Goal: Task Accomplishment & Management: Use online tool/utility

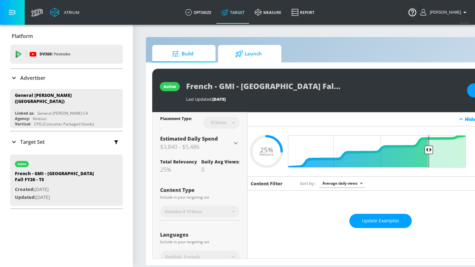
click at [252, 58] on span "Launch" at bounding box center [248, 53] width 48 height 15
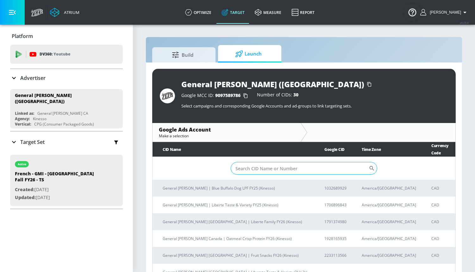
click at [267, 162] on input "Sort By" at bounding box center [300, 168] width 138 height 13
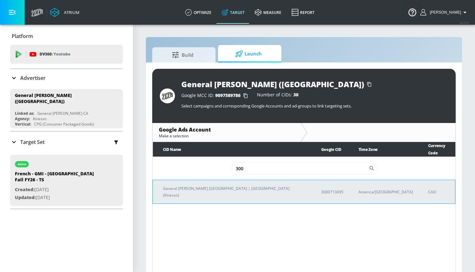
type input "300"
click at [326, 188] on p "3000713095" at bounding box center [332, 191] width 22 height 7
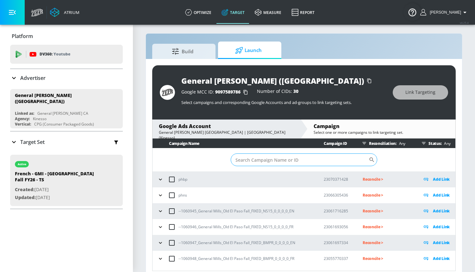
scroll to position [9, 0]
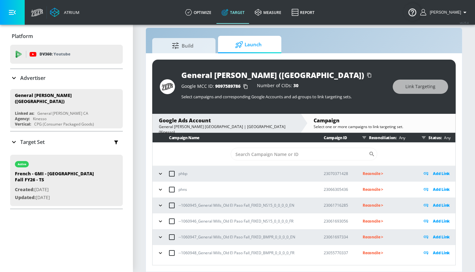
click at [158, 203] on icon "button" at bounding box center [160, 205] width 6 height 6
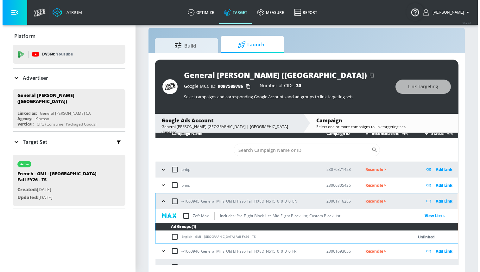
scroll to position [30, 0]
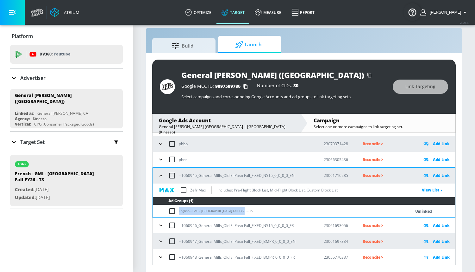
drag, startPoint x: 179, startPoint y: 211, endPoint x: 237, endPoint y: 212, distance: 57.9
click at [237, 212] on td "English - GMI - [GEOGRAPHIC_DATA] Fall FY26 - TS" at bounding box center [275, 211] width 245 height 12
copy td "English - GMI - [GEOGRAPHIC_DATA] Fall FY26 - TS"
click at [173, 210] on input "checkbox" at bounding box center [173, 211] width 10 height 8
checkbox input "true"
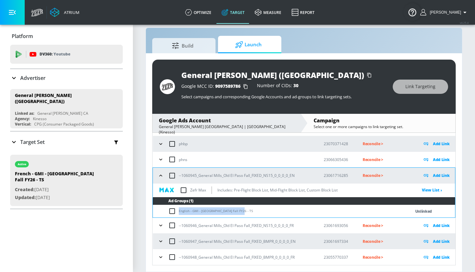
checkbox input "true"
click at [409, 86] on span "Link Targeting" at bounding box center [421, 87] width 30 height 8
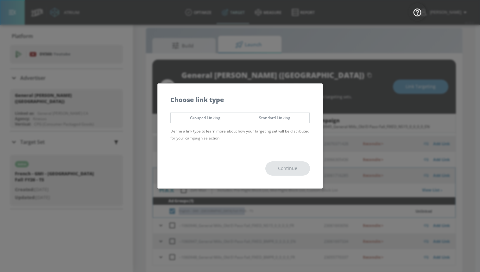
click at [269, 121] on button "Standard Linking" at bounding box center [275, 117] width 70 height 10
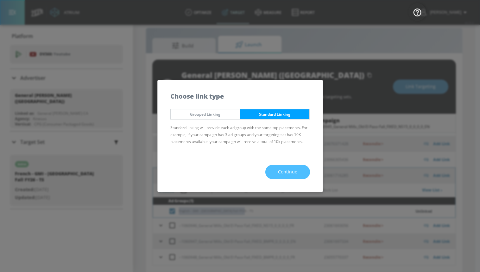
click at [276, 168] on button "Continue" at bounding box center [287, 172] width 45 height 14
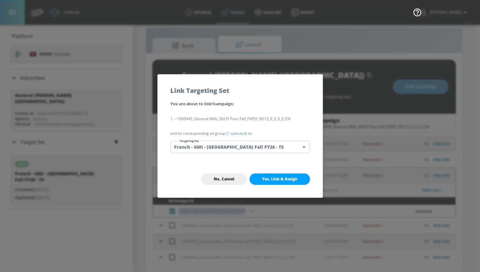
click at [214, 146] on body "Atrium optimize Target measure Report optimize Target measure Report v 4.25.4 […" at bounding box center [240, 131] width 480 height 281
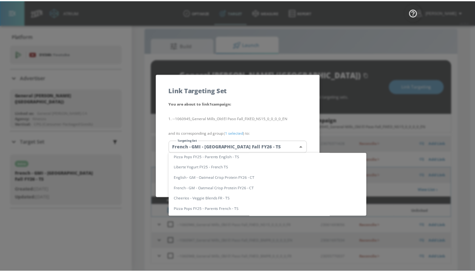
scroll to position [0, 0]
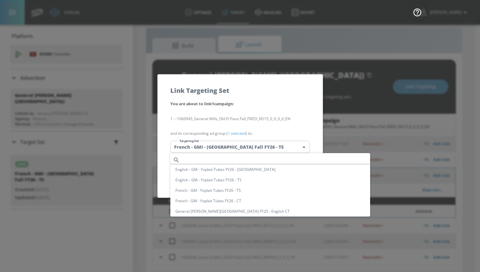
click at [204, 158] on input "text" at bounding box center [276, 159] width 188 height 9
paste input "English - GMI - [GEOGRAPHIC_DATA] Fall FY26 - TS"
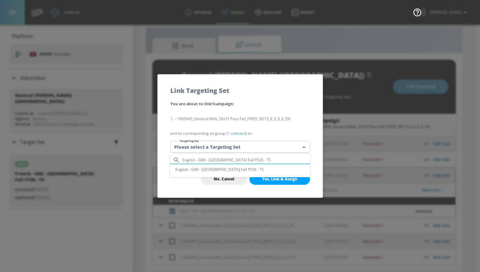
type input "English - GMI - [GEOGRAPHIC_DATA] Fall FY26 - TS"
click at [206, 167] on li "English - GMI - [GEOGRAPHIC_DATA] Fall FY26 - TS" at bounding box center [240, 169] width 140 height 10
type input "f4e30c59-4f70-4597-9719-a781fd9794ad"
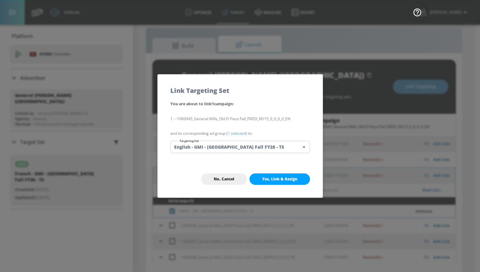
click at [202, 162] on div "No, Cancel Yes, Link & Assign" at bounding box center [240, 179] width 165 height 37
click at [233, 175] on button "No, Cancel" at bounding box center [224, 178] width 46 height 11
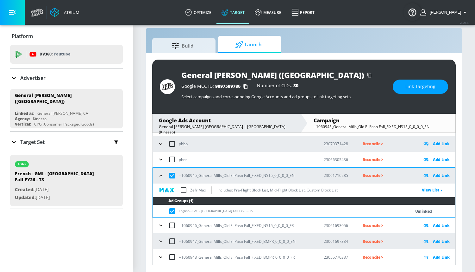
click at [164, 225] on icon "button" at bounding box center [161, 225] width 6 height 6
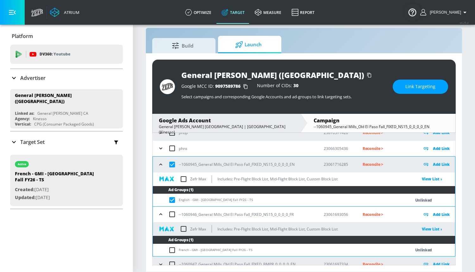
scroll to position [64, 0]
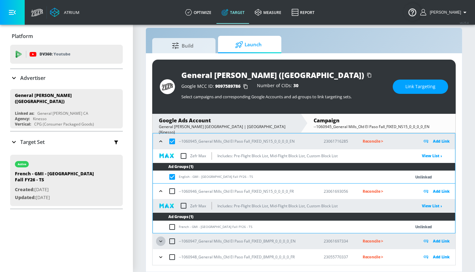
click at [160, 242] on icon "button" at bounding box center [161, 241] width 6 height 6
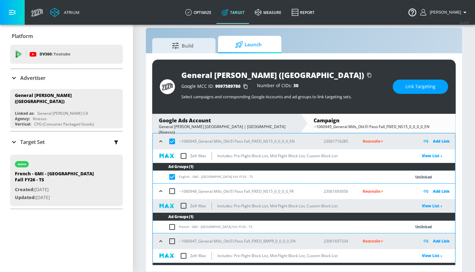
scroll to position [98, 0]
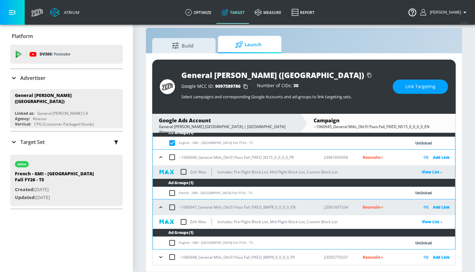
click at [161, 256] on icon "button" at bounding box center [161, 257] width 6 height 6
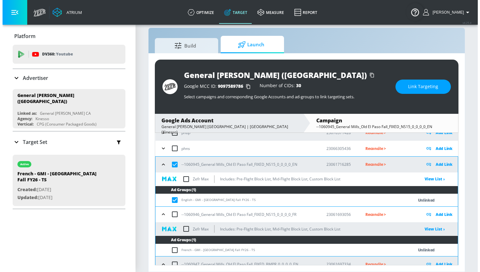
scroll to position [42, 0]
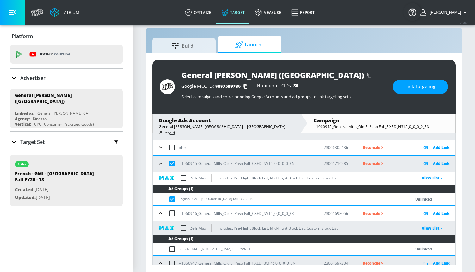
click at [412, 89] on span "Link Targeting" at bounding box center [421, 87] width 30 height 8
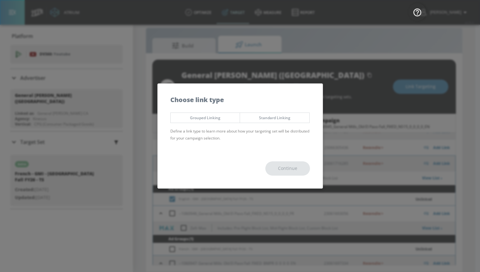
drag, startPoint x: 259, startPoint y: 117, endPoint x: 257, endPoint y: 128, distance: 10.3
click at [259, 117] on span "Standard Linking" at bounding box center [275, 117] width 60 height 7
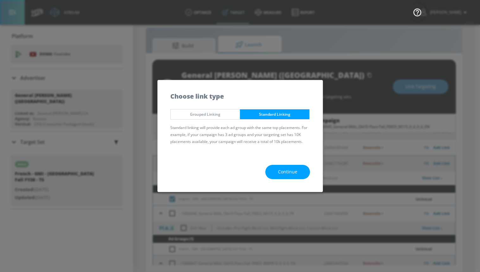
click at [274, 171] on button "Continue" at bounding box center [287, 172] width 45 height 14
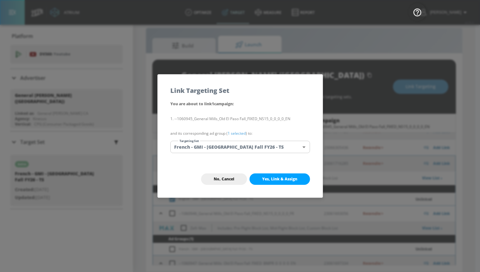
click at [217, 146] on body "Atrium optimize Target measure Report optimize Target measure Report v 4.25.4 […" at bounding box center [240, 131] width 480 height 281
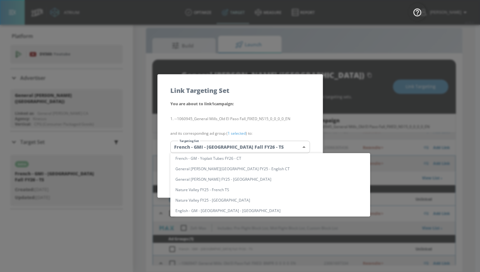
scroll to position [0, 0]
click at [201, 159] on input "text" at bounding box center [276, 159] width 188 height 9
paste input "English - GMI - [GEOGRAPHIC_DATA] Fall FY26 - TS"
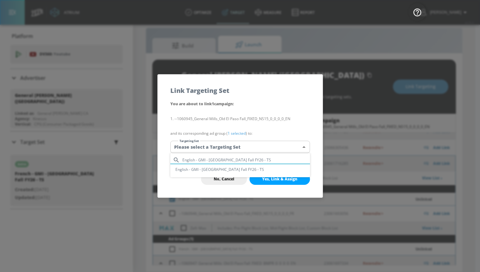
type input "English - GMI - [GEOGRAPHIC_DATA] Fall FY26 - TS"
click at [201, 168] on li "English - GMI - [GEOGRAPHIC_DATA] Fall FY26 - TS" at bounding box center [240, 169] width 140 height 10
type input "f4e30c59-4f70-4597-9719-a781fd9794ad"
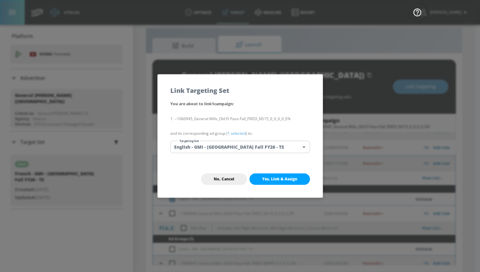
click at [264, 177] on span "Yes, Link & Assign" at bounding box center [279, 178] width 35 height 5
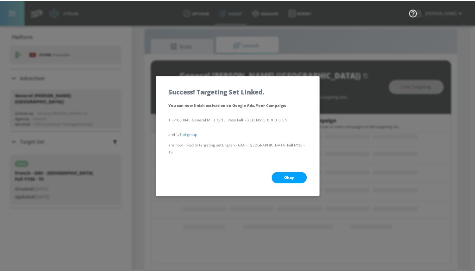
scroll to position [33, 0]
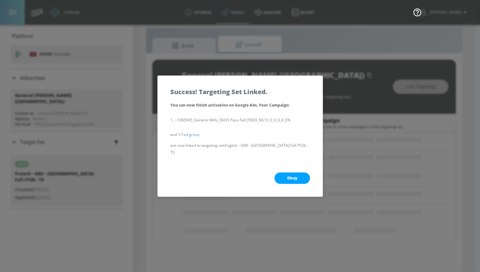
click at [286, 173] on button "Okay" at bounding box center [291, 177] width 35 height 11
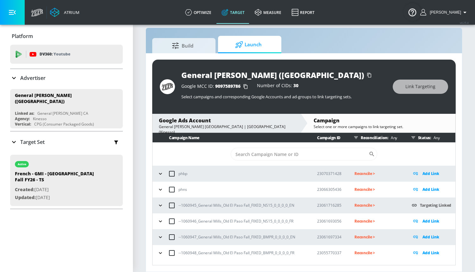
scroll to position [0, 0]
click at [161, 219] on icon "button" at bounding box center [160, 221] width 6 height 6
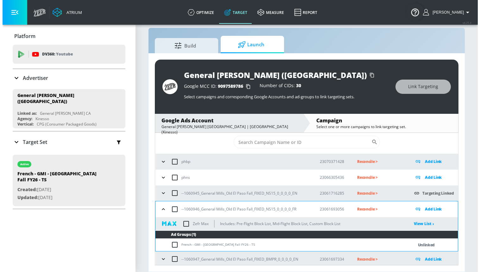
scroll to position [30, 0]
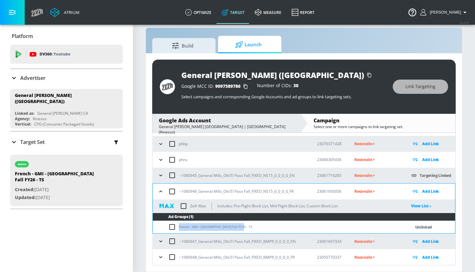
drag, startPoint x: 179, startPoint y: 226, endPoint x: 243, endPoint y: 226, distance: 64.3
click at [243, 226] on td "French - GMI - [GEOGRAPHIC_DATA] Fall FY26 - TS" at bounding box center [275, 227] width 245 height 12
copy td "French - GMI - [GEOGRAPHIC_DATA] Fall FY26 - TS"
click at [172, 226] on input "checkbox" at bounding box center [173, 227] width 10 height 8
checkbox input "true"
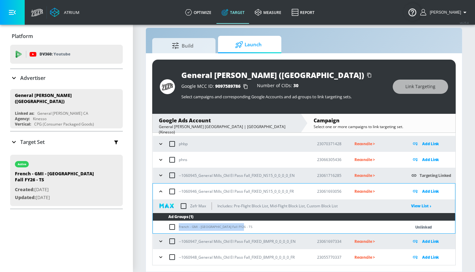
checkbox input "true"
click at [408, 91] on button "Link Targeting" at bounding box center [420, 86] width 55 height 14
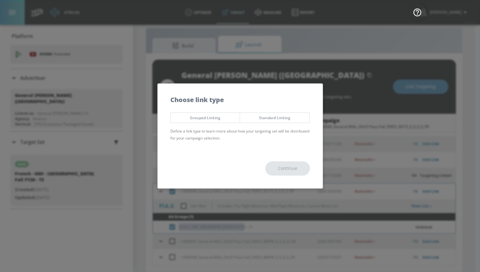
click at [267, 120] on span "Standard Linking" at bounding box center [275, 117] width 60 height 7
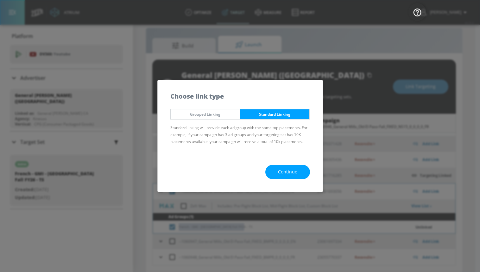
click at [279, 170] on span "Continue" at bounding box center [287, 172] width 19 height 8
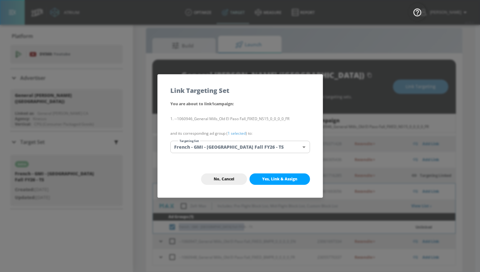
click at [219, 148] on body "Atrium optimize Target measure Report optimize Target measure Report v 4.25.4 […" at bounding box center [240, 131] width 480 height 281
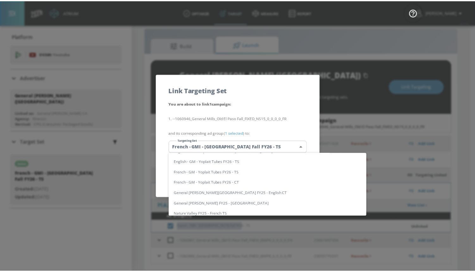
scroll to position [0, 0]
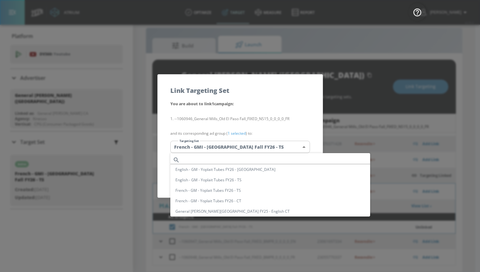
click at [214, 156] on input "text" at bounding box center [276, 159] width 188 height 9
paste input "French - GMI - [GEOGRAPHIC_DATA] Fall FY26 - TS"
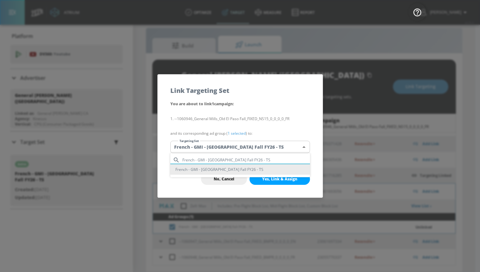
type input "French - GMI - [GEOGRAPHIC_DATA] Fall FY26 - TS"
click at [213, 169] on li "French - GMI - [GEOGRAPHIC_DATA] Fall FY26 - TS" at bounding box center [240, 169] width 140 height 10
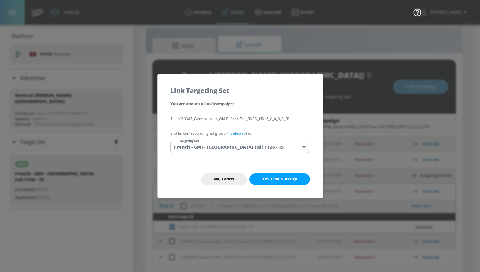
click at [261, 177] on button "Yes, Link & Assign" at bounding box center [279, 178] width 60 height 11
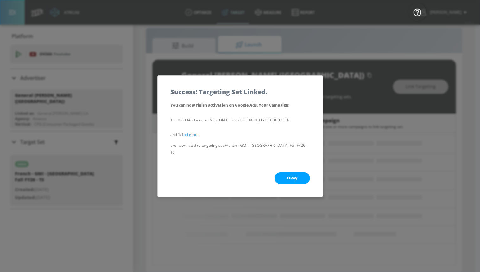
click at [284, 172] on button "Okay" at bounding box center [291, 177] width 35 height 11
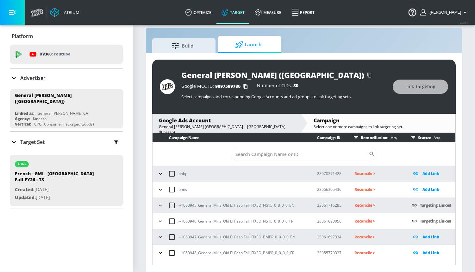
click at [161, 236] on icon "button" at bounding box center [160, 237] width 6 height 6
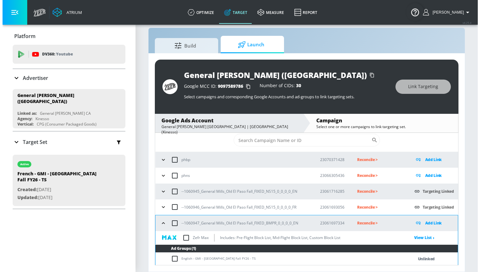
scroll to position [30, 0]
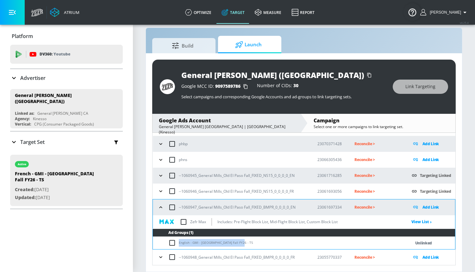
drag, startPoint x: 179, startPoint y: 241, endPoint x: 250, endPoint y: 243, distance: 71.3
click at [250, 243] on td "English - GMI - [GEOGRAPHIC_DATA] Fall FY26 - TS" at bounding box center [275, 242] width 245 height 12
copy td "English - GMI - [GEOGRAPHIC_DATA] Fall FY26 - TS"
click at [173, 242] on input "checkbox" at bounding box center [173, 243] width 10 height 8
checkbox input "true"
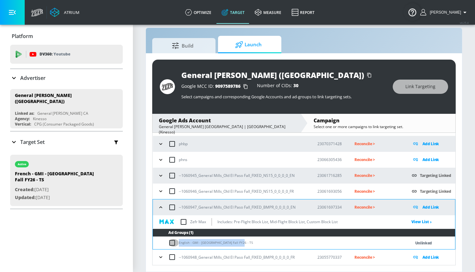
checkbox input "true"
click at [404, 85] on button "Link Targeting" at bounding box center [420, 86] width 55 height 14
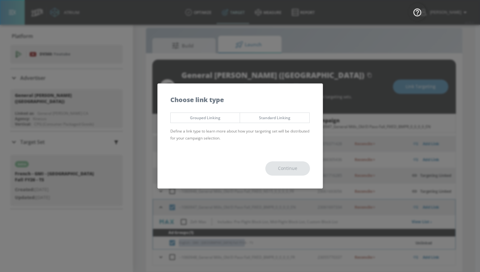
click at [270, 119] on span "Standard Linking" at bounding box center [275, 117] width 60 height 7
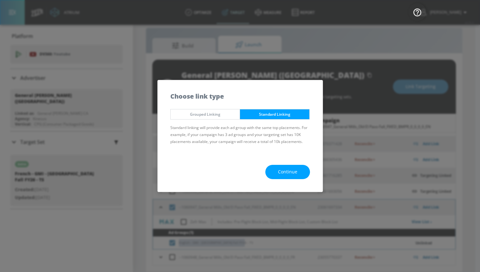
click at [278, 173] on button "Continue" at bounding box center [287, 172] width 45 height 14
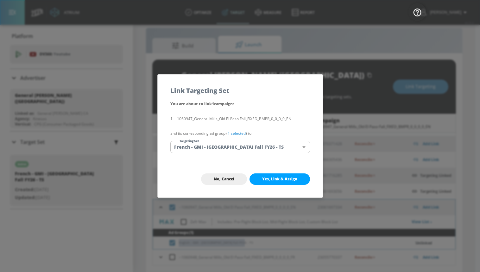
click at [229, 149] on body "Atrium optimize Target measure Report optimize Target measure Report v 4.25.4 […" at bounding box center [240, 131] width 480 height 281
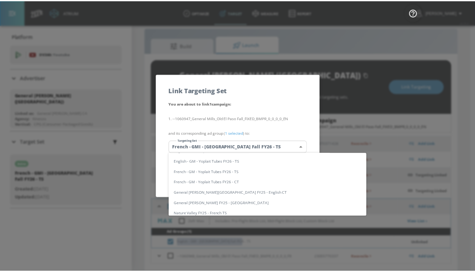
scroll to position [0, 0]
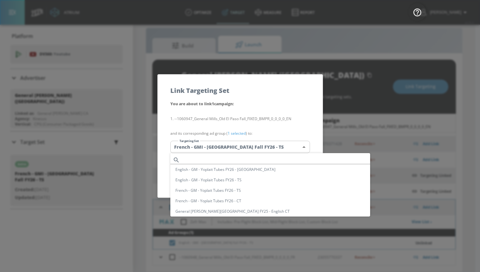
click at [222, 159] on input "text" at bounding box center [276, 159] width 188 height 9
paste input "English - GMI - [GEOGRAPHIC_DATA] Fall FY26 - TS"
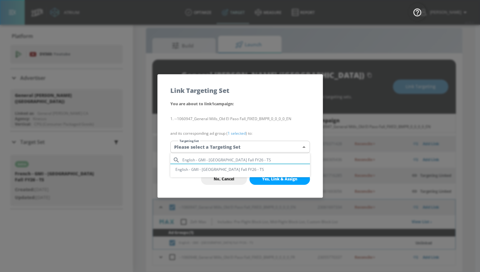
type input "English - GMI - [GEOGRAPHIC_DATA] Fall FY26 - TS"
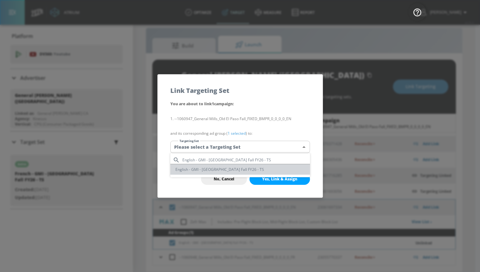
click at [211, 170] on li "English - GMI - [GEOGRAPHIC_DATA] Fall FY26 - TS" at bounding box center [240, 169] width 140 height 10
type input "f4e30c59-4f70-4597-9719-a781fd9794ad"
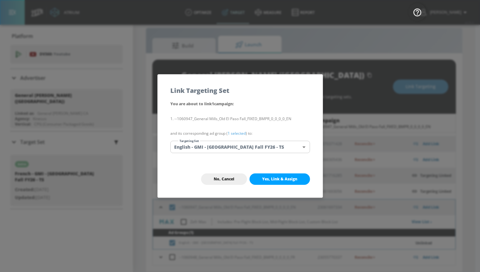
click at [265, 179] on span "Yes, Link & Assign" at bounding box center [279, 178] width 35 height 5
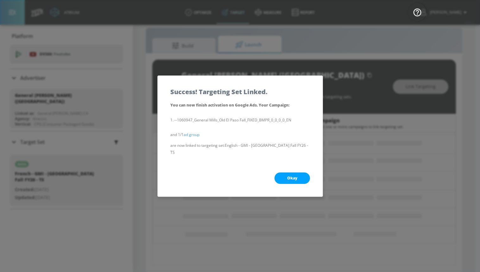
click at [288, 175] on span "Okay" at bounding box center [292, 177] width 10 height 5
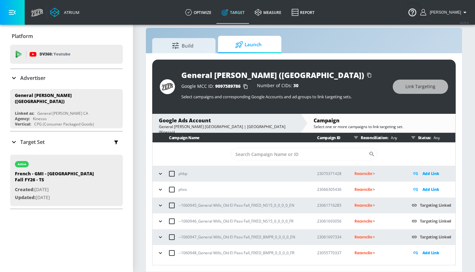
click at [160, 252] on icon "button" at bounding box center [160, 252] width 6 height 6
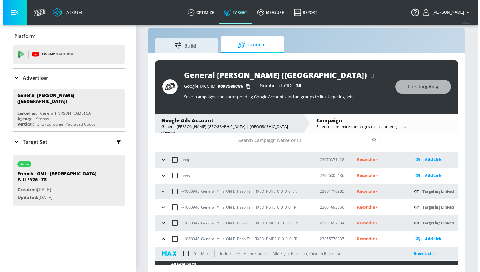
scroll to position [30, 0]
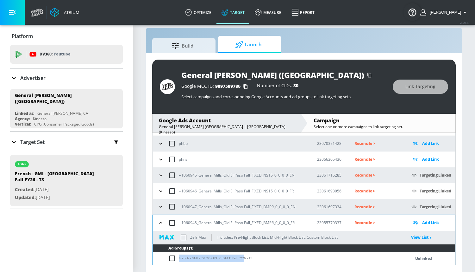
drag, startPoint x: 179, startPoint y: 257, endPoint x: 256, endPoint y: 258, distance: 76.9
click at [256, 258] on td "French - GMI - [GEOGRAPHIC_DATA] Fall FY26 - TS" at bounding box center [275, 258] width 245 height 12
copy td "French - GMI - [GEOGRAPHIC_DATA] Fall FY26 - TS"
click at [173, 257] on input "checkbox" at bounding box center [173, 258] width 10 height 8
checkbox input "true"
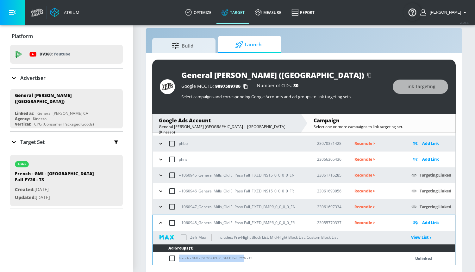
checkbox input "true"
click at [410, 84] on span "Link Targeting" at bounding box center [421, 87] width 30 height 8
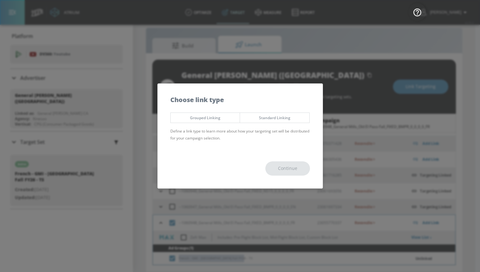
click at [267, 117] on span "Standard Linking" at bounding box center [275, 117] width 60 height 7
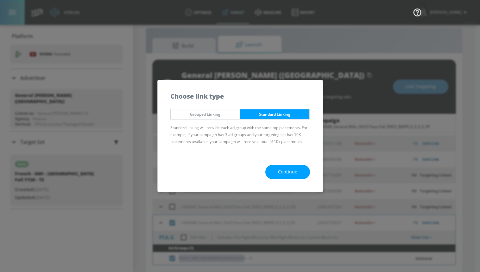
click at [283, 173] on span "Continue" at bounding box center [287, 172] width 19 height 8
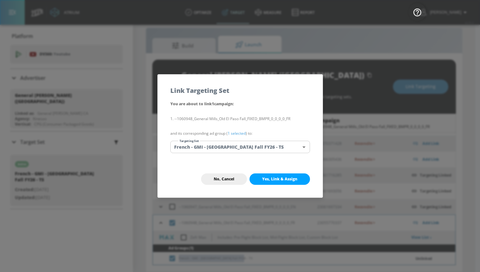
click at [237, 149] on body "Atrium optimize Target measure Report optimize Target measure Report v 4.25.4 […" at bounding box center [240, 131] width 480 height 281
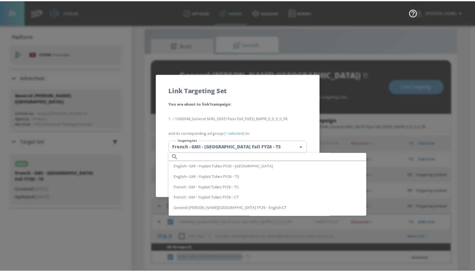
scroll to position [0, 0]
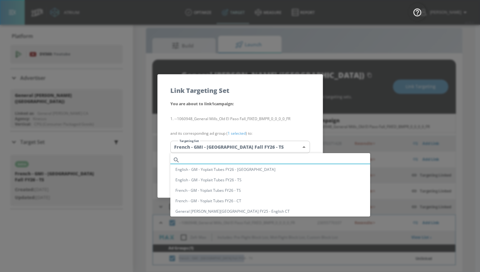
click at [218, 159] on input "text" at bounding box center [276, 159] width 188 height 9
paste input "French - GMI - [GEOGRAPHIC_DATA] Fall FY26 - TS"
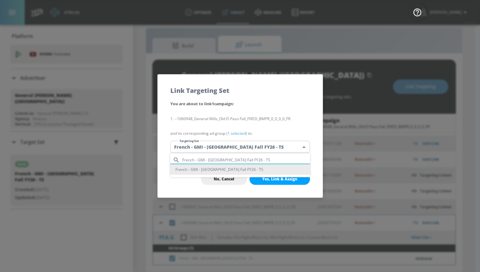
type input "French - GMI - [GEOGRAPHIC_DATA] Fall FY26 - TS"
click at [220, 168] on li "French - GMI - [GEOGRAPHIC_DATA] Fall FY26 - TS" at bounding box center [240, 169] width 140 height 10
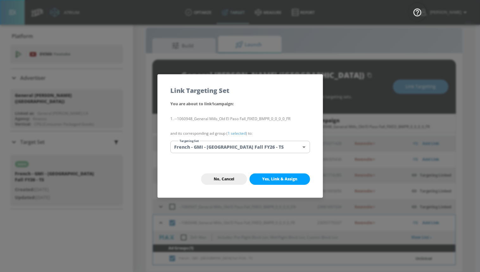
click at [259, 177] on button "Yes, Link & Assign" at bounding box center [279, 178] width 60 height 11
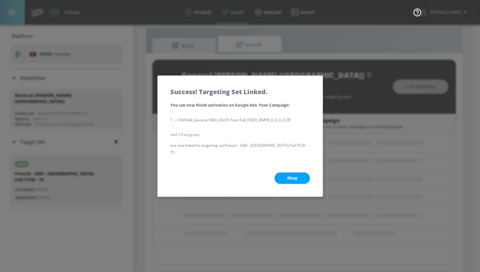
click at [286, 174] on button "Okay" at bounding box center [291, 177] width 35 height 11
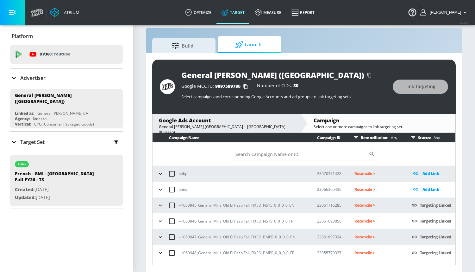
click at [162, 205] on icon "button" at bounding box center [160, 205] width 6 height 6
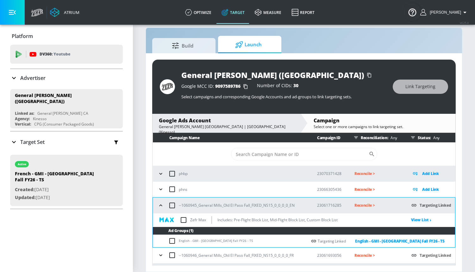
scroll to position [30, 0]
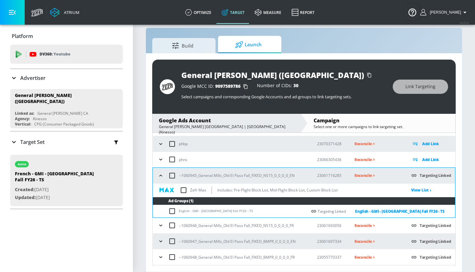
click at [183, 188] on input "checkbox" at bounding box center [183, 189] width 13 height 13
checkbox input "true"
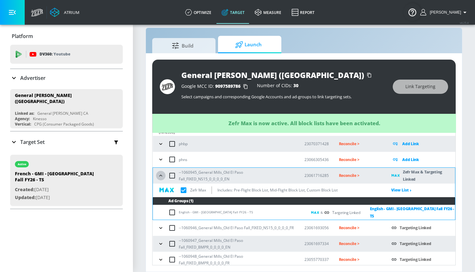
click at [163, 174] on icon "button" at bounding box center [161, 175] width 6 height 6
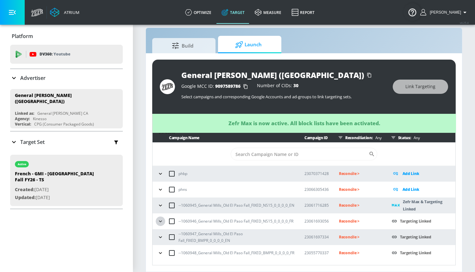
drag, startPoint x: 161, startPoint y: 219, endPoint x: 161, endPoint y: 212, distance: 6.7
click at [161, 219] on icon "button" at bounding box center [160, 221] width 6 height 6
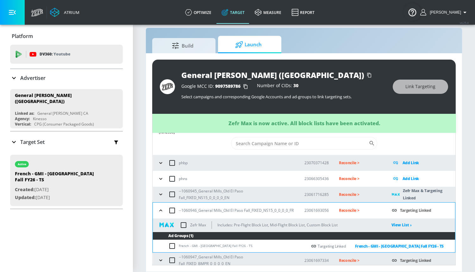
scroll to position [30, 0]
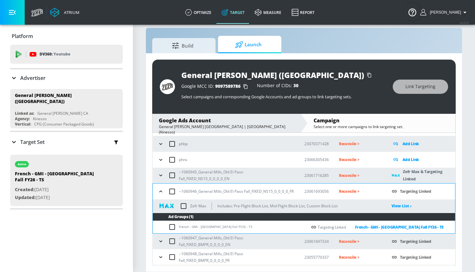
click at [183, 205] on input "checkbox" at bounding box center [183, 205] width 13 height 13
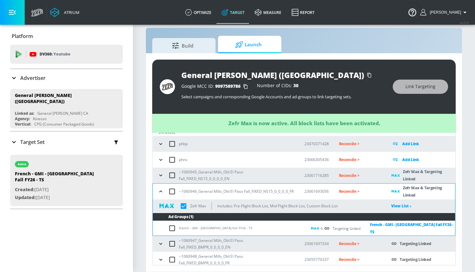
checkbox input "true"
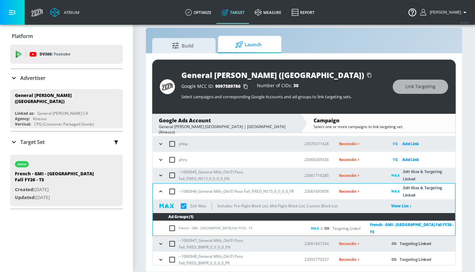
click at [160, 187] on button "button" at bounding box center [160, 190] width 9 height 9
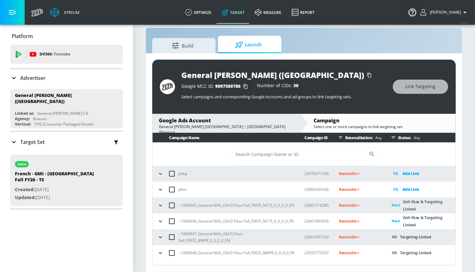
scroll to position [0, 0]
click at [161, 240] on icon "button" at bounding box center [160, 237] width 6 height 6
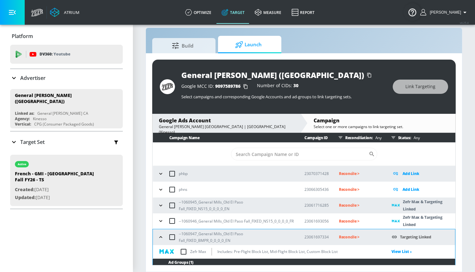
scroll to position [30, 0]
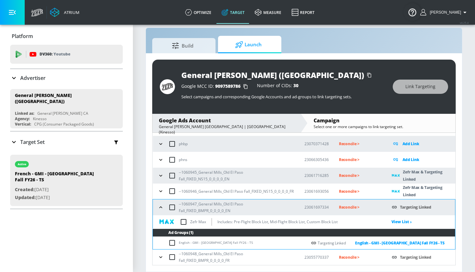
click at [185, 221] on input "checkbox" at bounding box center [183, 221] width 13 height 13
checkbox input "true"
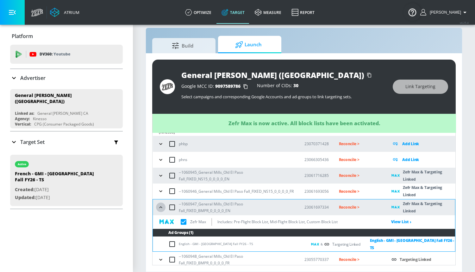
click at [160, 208] on icon "button" at bounding box center [161, 207] width 6 height 6
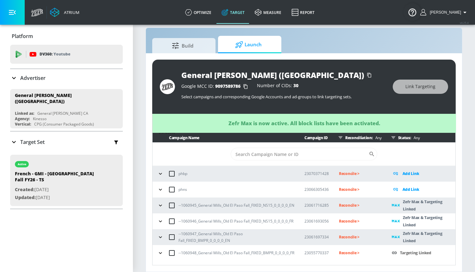
click at [161, 255] on icon "button" at bounding box center [160, 252] width 6 height 6
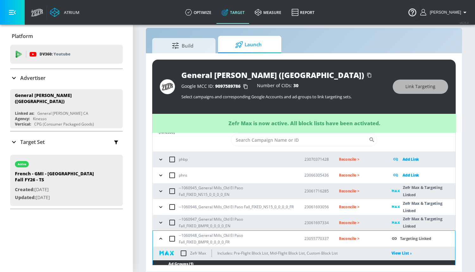
scroll to position [30, 0]
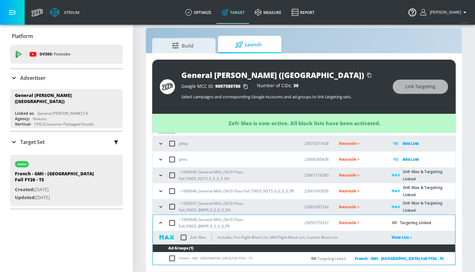
click at [183, 236] on input "checkbox" at bounding box center [183, 236] width 13 height 13
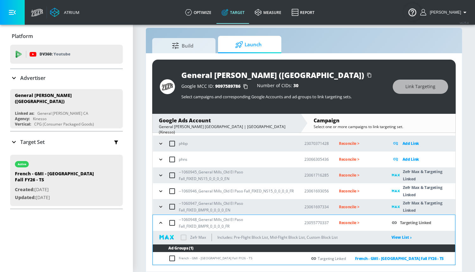
checkbox input "true"
